Goal: Task Accomplishment & Management: Manage account settings

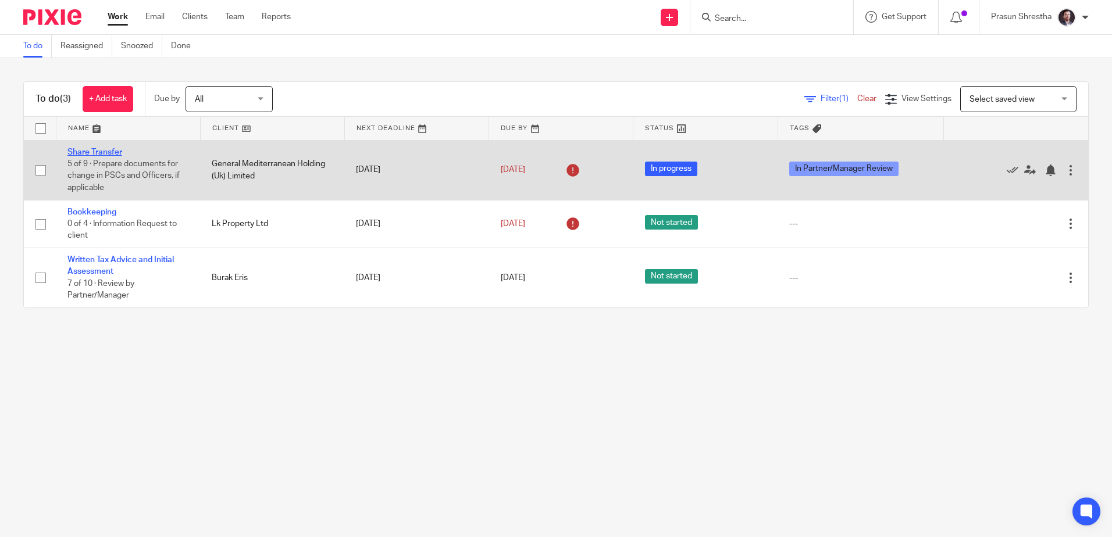
click at [95, 150] on link "Share Transfer" at bounding box center [94, 152] width 55 height 8
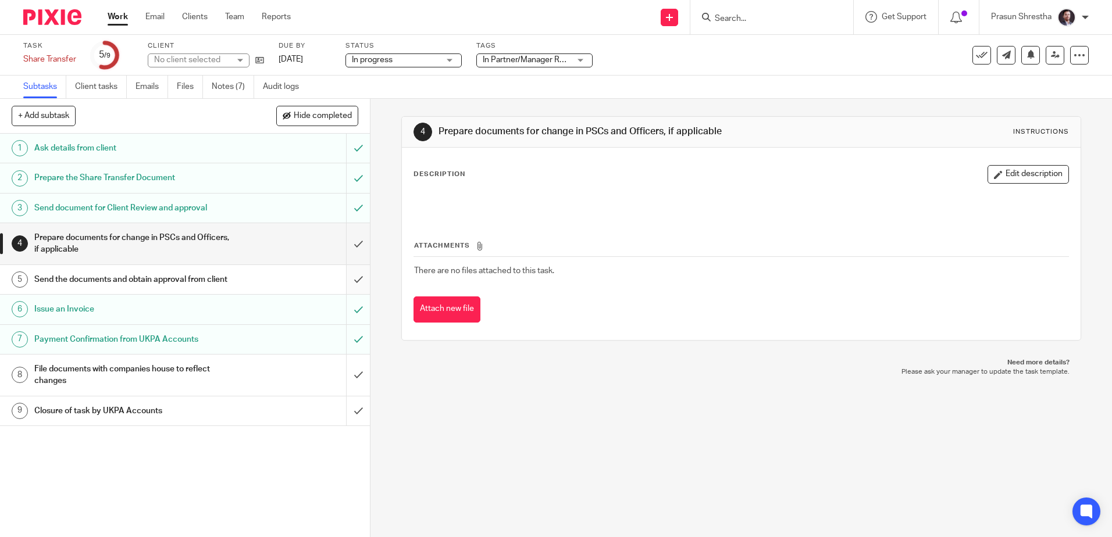
click at [333, 286] on link "5 Send the documents and obtain approval from client" at bounding box center [173, 279] width 346 height 29
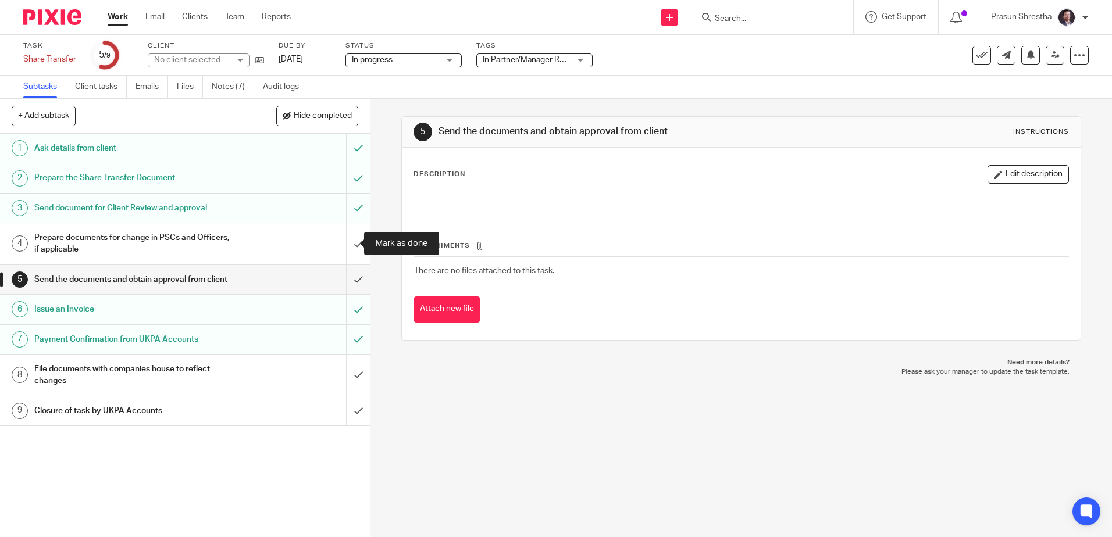
click at [351, 240] on input "submit" at bounding box center [185, 243] width 370 height 41
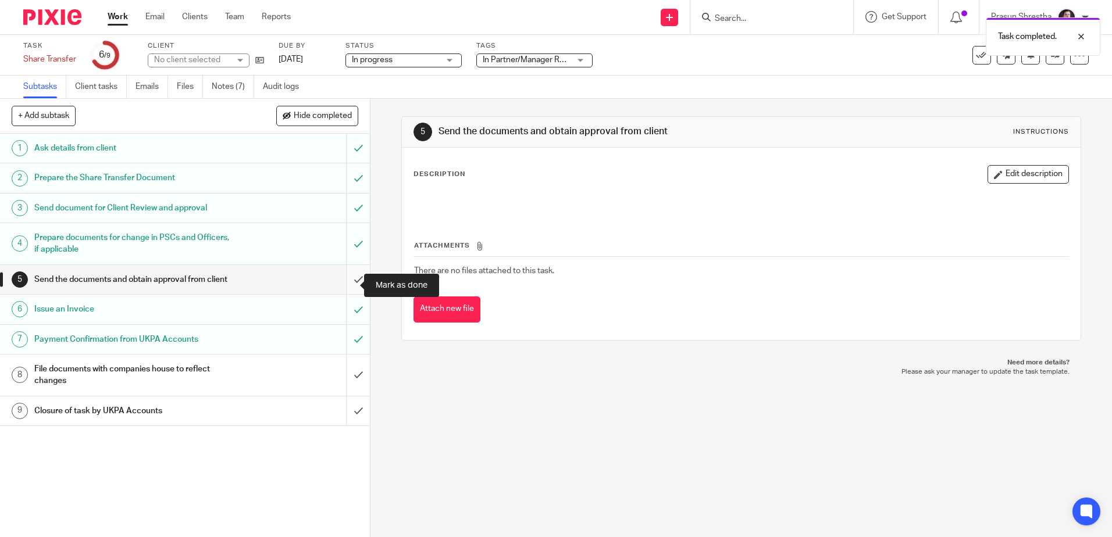
click at [350, 288] on input "submit" at bounding box center [185, 279] width 370 height 29
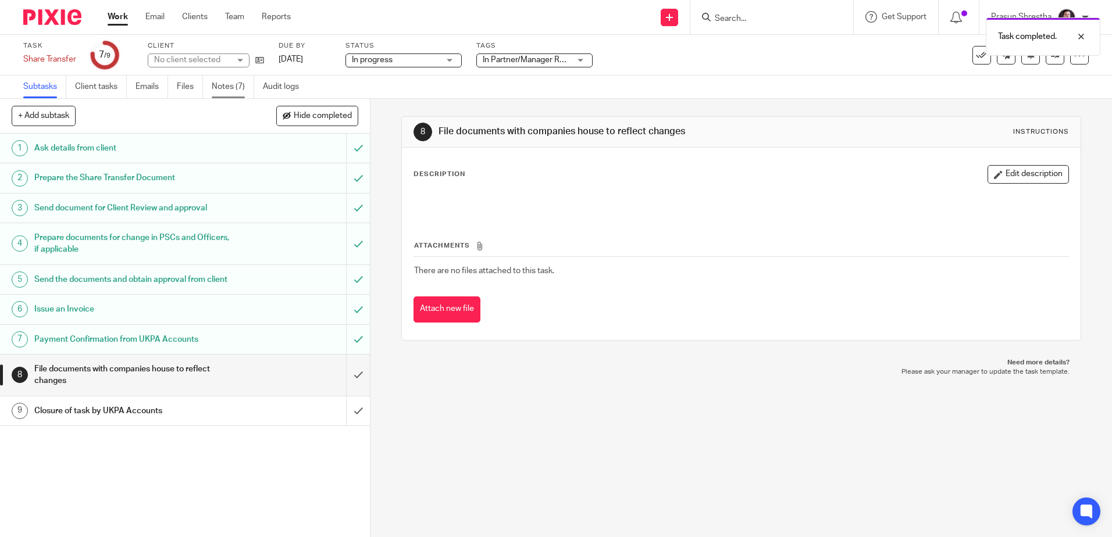
click at [225, 90] on link "Notes (7)" at bounding box center [233, 87] width 42 height 23
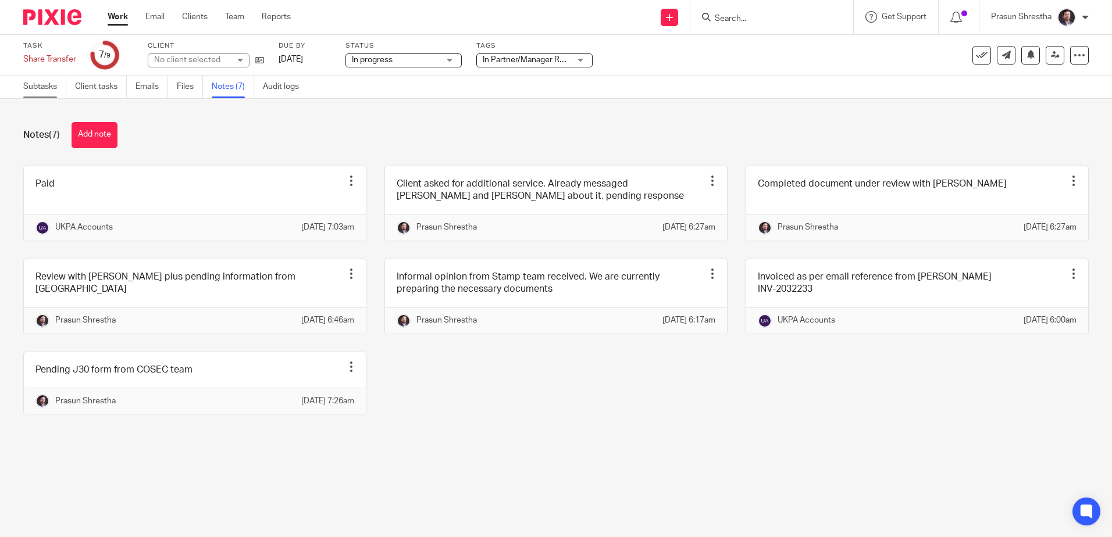
click at [41, 83] on link "Subtasks" at bounding box center [44, 87] width 43 height 23
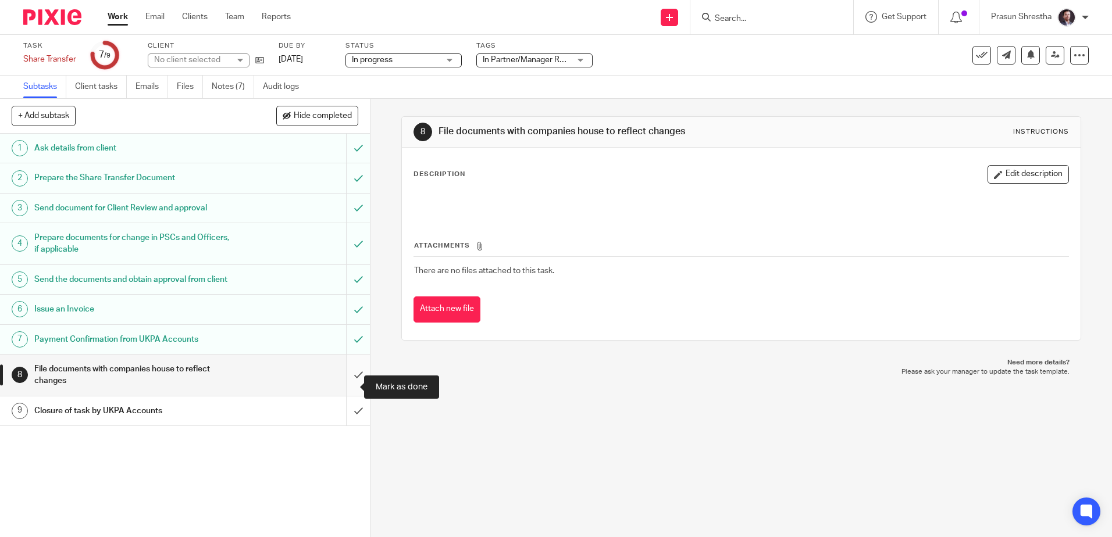
click at [352, 389] on input "submit" at bounding box center [185, 375] width 370 height 41
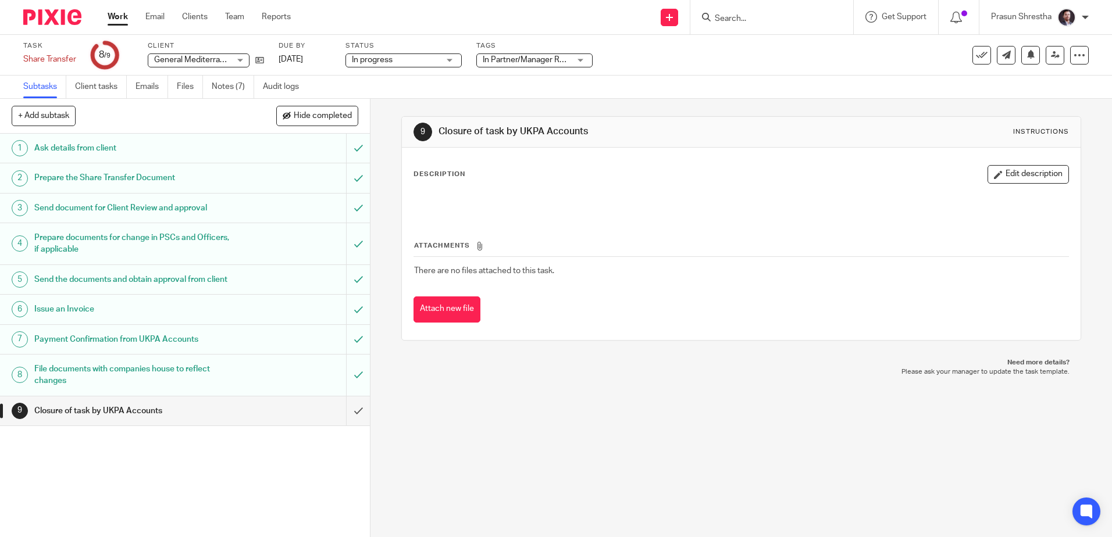
click at [49, 12] on img at bounding box center [52, 17] width 58 height 16
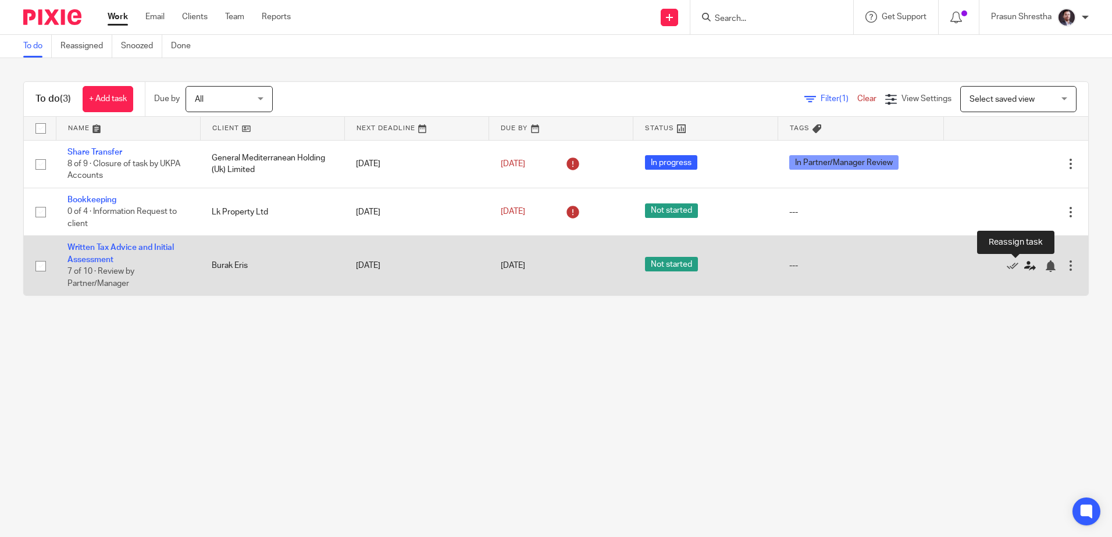
click at [1024, 268] on icon at bounding box center [1030, 267] width 12 height 12
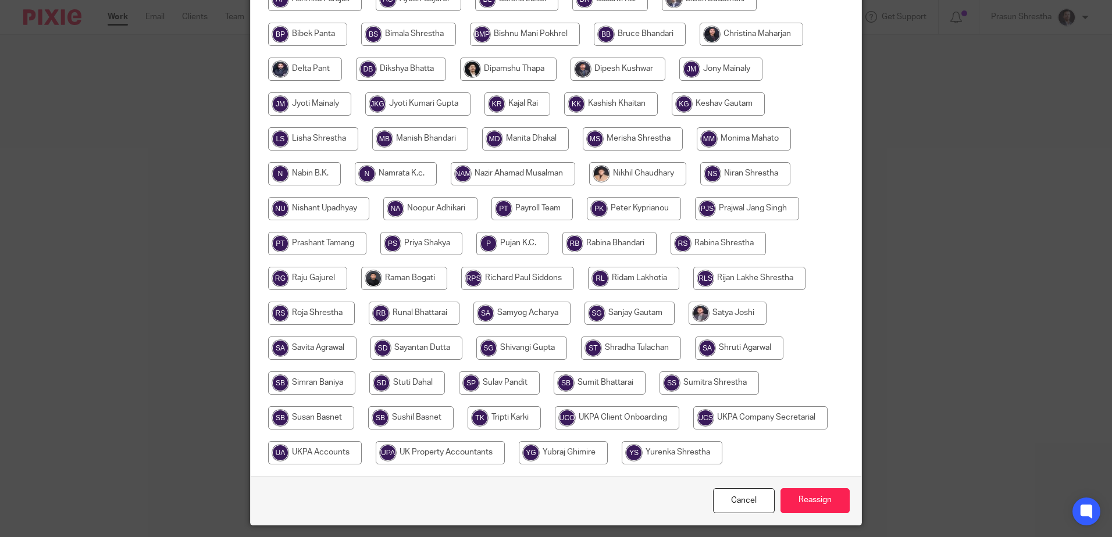
scroll to position [328, 0]
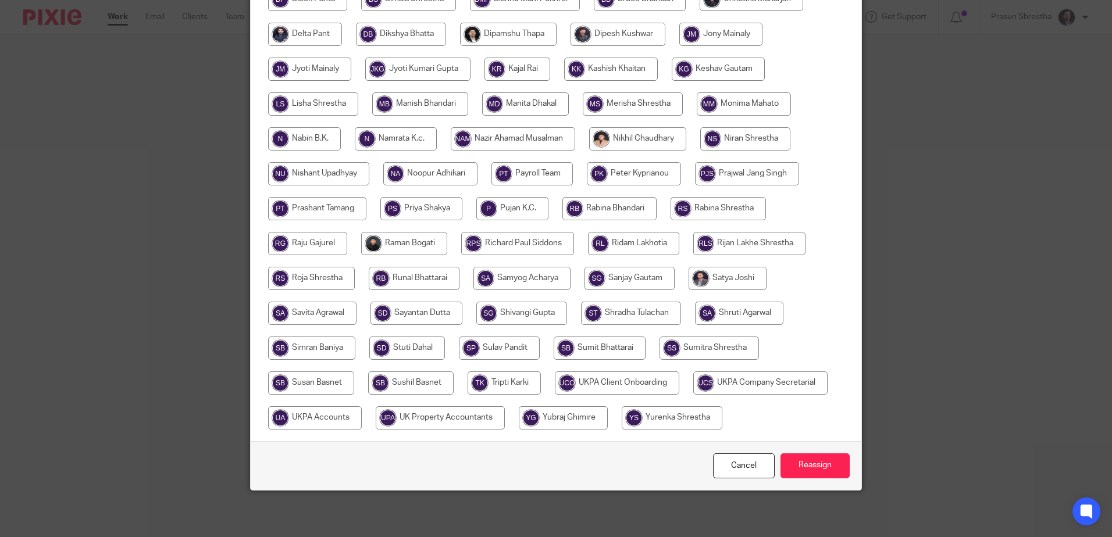
click at [323, 384] on input "radio" at bounding box center [311, 383] width 86 height 23
radio input "true"
click at [821, 471] on input "Reassign" at bounding box center [815, 466] width 69 height 25
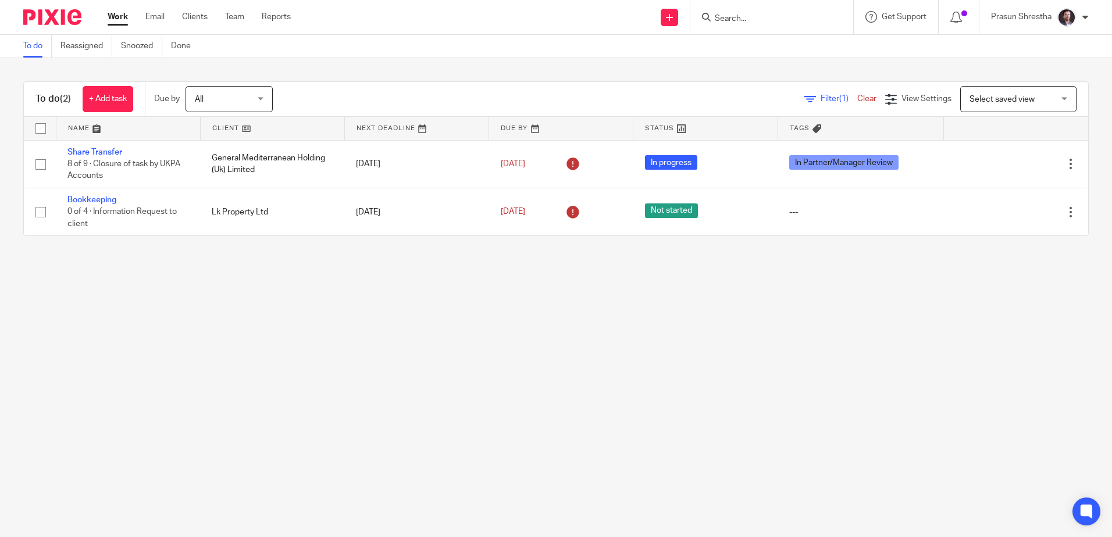
click at [379, 340] on main "To do Reassigned Snoozed Done To do (2) + Add task Due by All All Today Tomorro…" at bounding box center [556, 268] width 1112 height 537
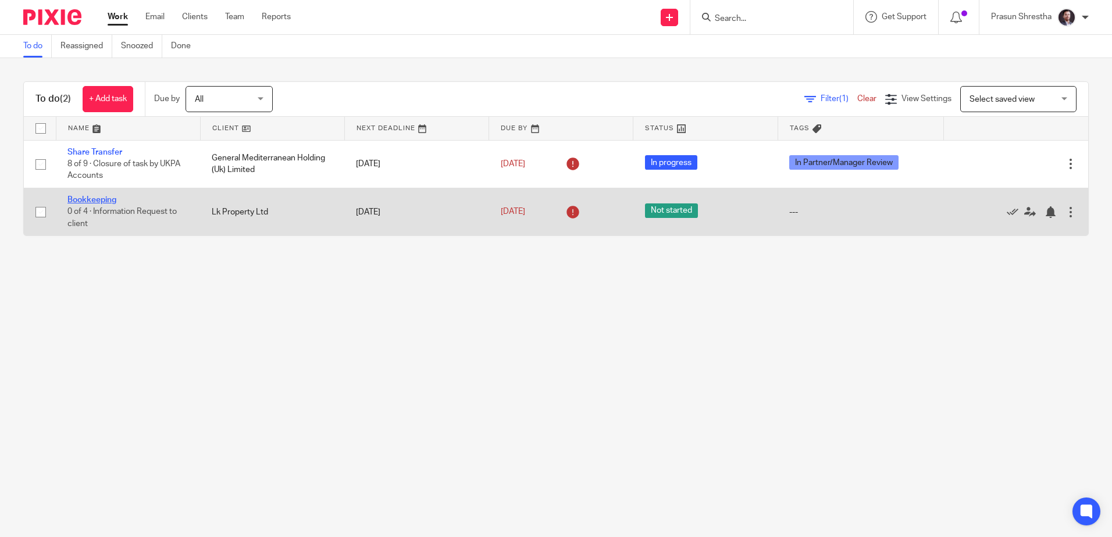
click at [100, 201] on link "Bookkeeping" at bounding box center [91, 200] width 49 height 8
click at [1024, 213] on icon at bounding box center [1030, 212] width 12 height 12
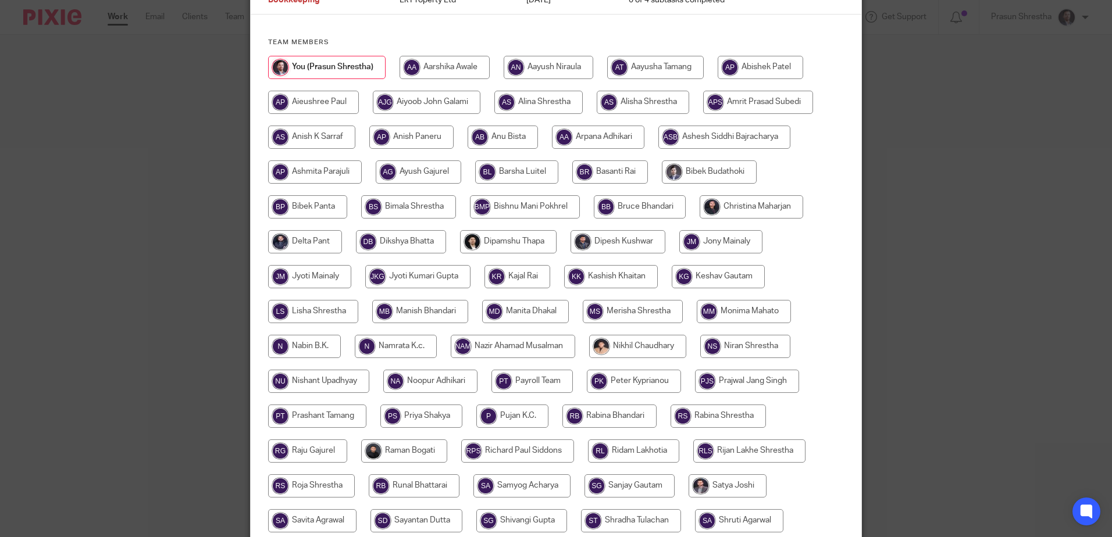
scroll to position [37, 0]
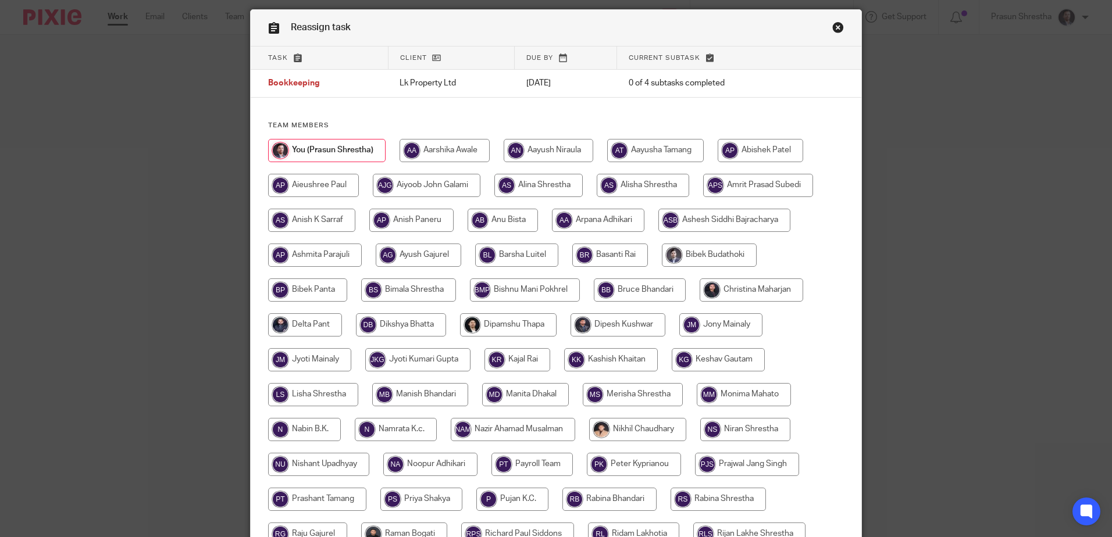
click at [725, 292] on input "radio" at bounding box center [752, 290] width 104 height 23
radio input "true"
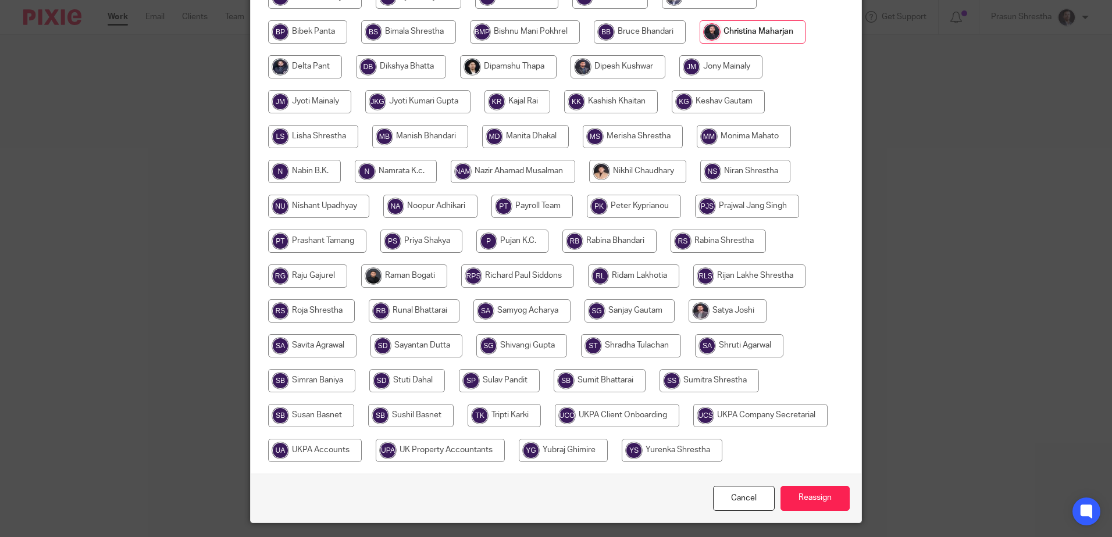
scroll to position [328, 0]
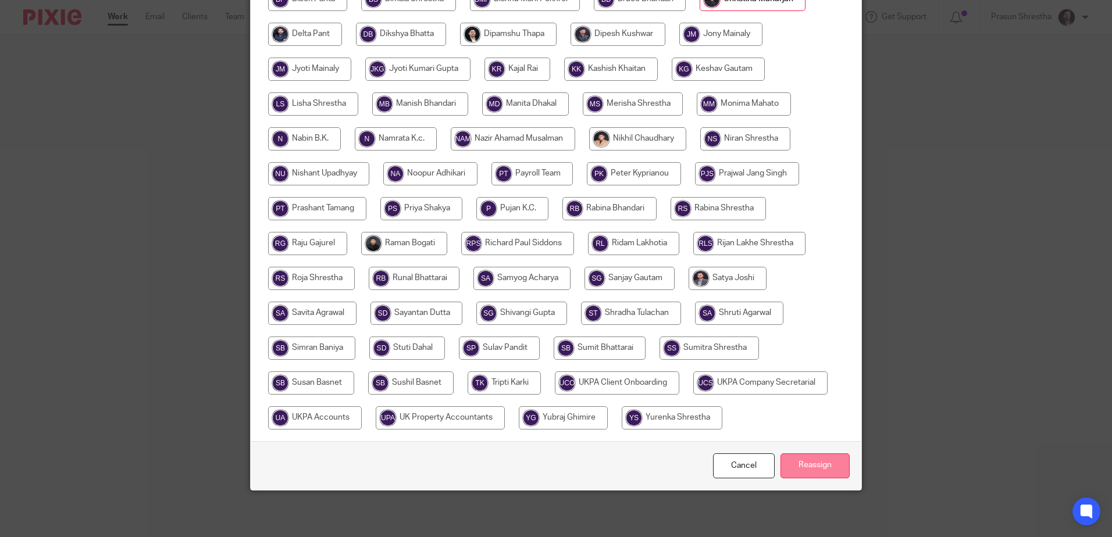
click at [797, 460] on input "Reassign" at bounding box center [815, 466] width 69 height 25
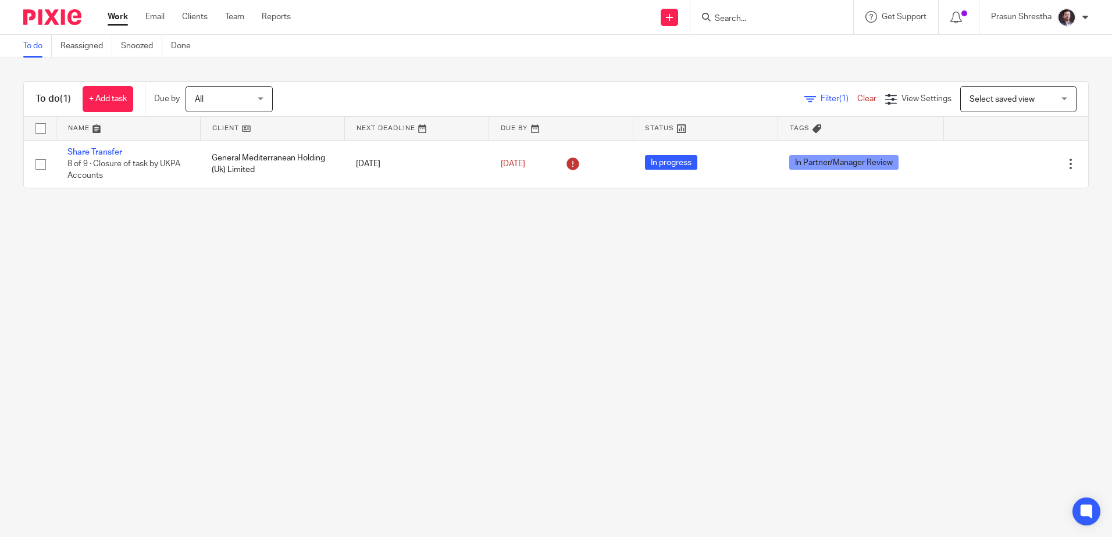
click at [234, 319] on main "To do Reassigned Snoozed Done To do (1) + Add task Due by All All [DATE] [DATE]…" at bounding box center [556, 268] width 1112 height 537
click at [56, 14] on img at bounding box center [52, 17] width 58 height 16
drag, startPoint x: 739, startPoint y: 320, endPoint x: 728, endPoint y: 322, distance: 11.2
click at [739, 320] on main "To do Reassigned Snoozed Done To do (1) + Add task Due by All All [DATE] [DATE]…" at bounding box center [556, 268] width 1112 height 537
